Goal: Information Seeking & Learning: Understand process/instructions

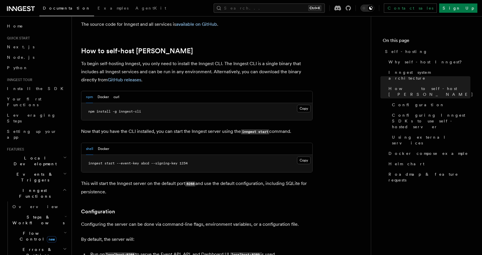
scroll to position [550, 0]
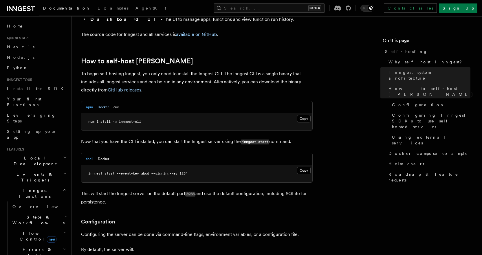
click at [106, 101] on button "Docker" at bounding box center [102, 107] width 11 height 12
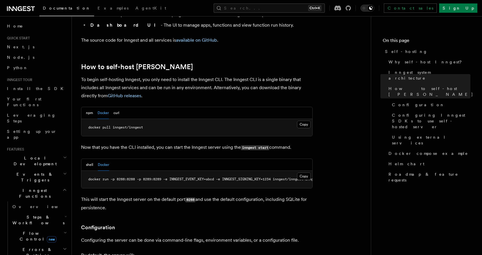
scroll to position [492, 0]
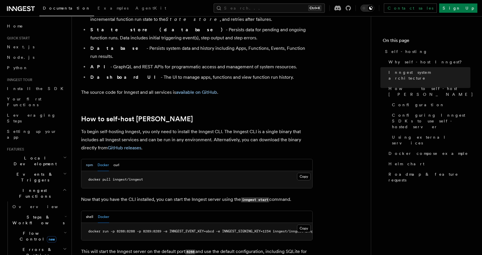
click at [92, 159] on button "npm" at bounding box center [89, 165] width 7 height 12
click at [116, 159] on button "curl" at bounding box center [116, 165] width 6 height 12
click at [106, 159] on button "Docker" at bounding box center [102, 165] width 11 height 12
click at [92, 159] on button "npm" at bounding box center [89, 165] width 7 height 12
click at [102, 159] on button "Docker" at bounding box center [102, 165] width 11 height 12
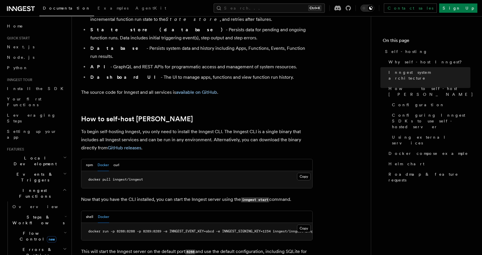
click at [121, 159] on div "npm Docker curl" at bounding box center [196, 165] width 231 height 12
click at [118, 159] on button "curl" at bounding box center [116, 165] width 6 height 12
click at [106, 159] on button "Docker" at bounding box center [102, 165] width 11 height 12
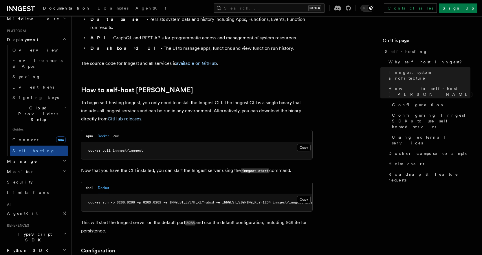
scroll to position [302, 0]
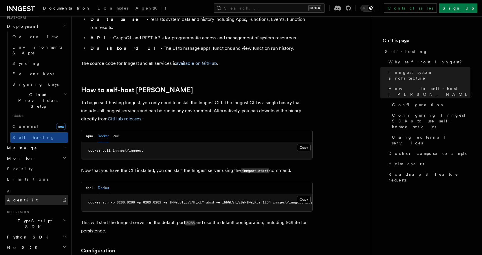
click at [37, 195] on link "AgentKit" at bounding box center [36, 200] width 63 height 10
drag, startPoint x: 303, startPoint y: 132, endPoint x: 303, endPoint y: 141, distance: 8.4
click at [303, 144] on button "Copy Copied" at bounding box center [304, 148] width 14 height 8
click at [301, 196] on button "Copy Copied" at bounding box center [304, 200] width 14 height 8
